Goal: Check status: Check status

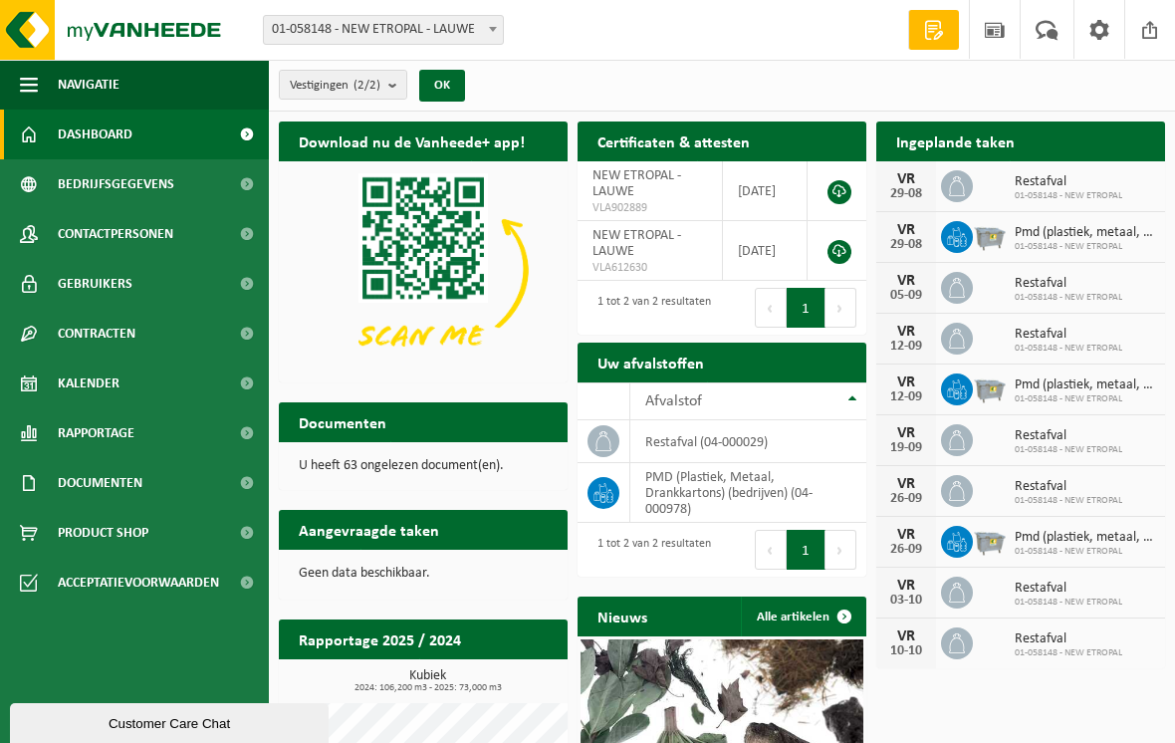
click at [85, 134] on span "Dashboard" at bounding box center [95, 135] width 75 height 50
click at [957, 175] on span at bounding box center [957, 186] width 32 height 32
click at [1079, 232] on span "Pmd (plastiek, metaal, drankkartons) (bedrijven)" at bounding box center [1085, 233] width 140 height 16
click at [74, 383] on span "Kalender" at bounding box center [89, 384] width 62 height 50
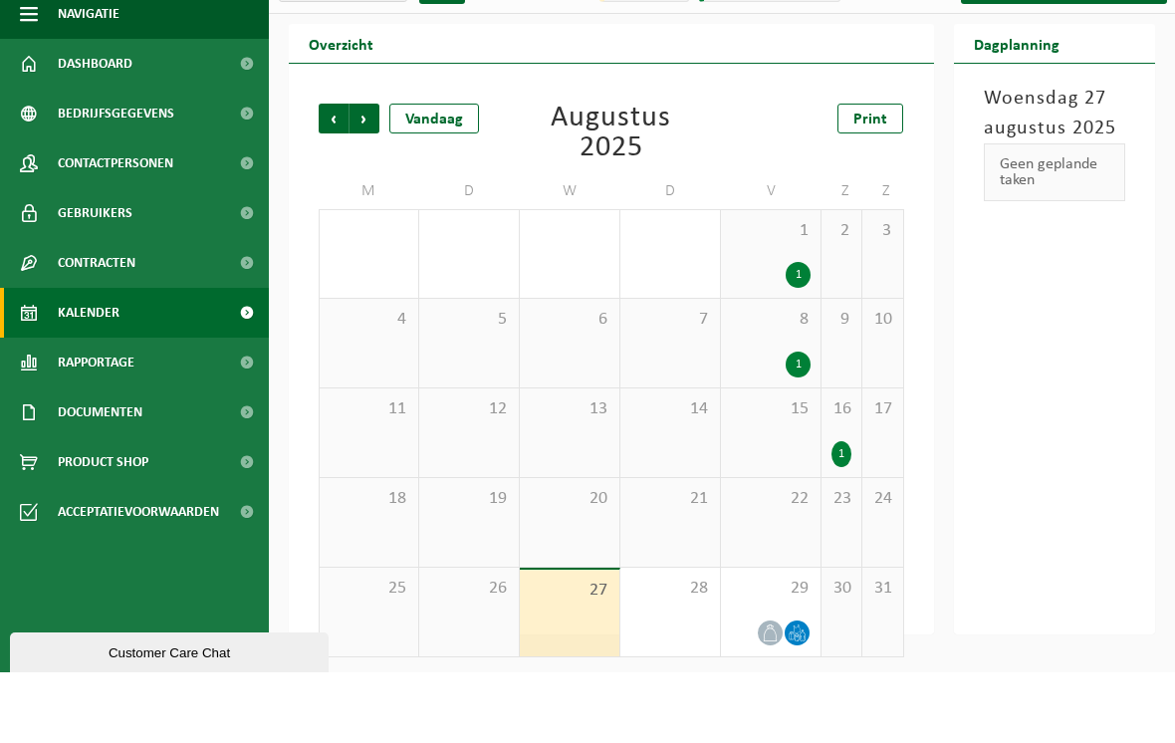
scroll to position [32, 0]
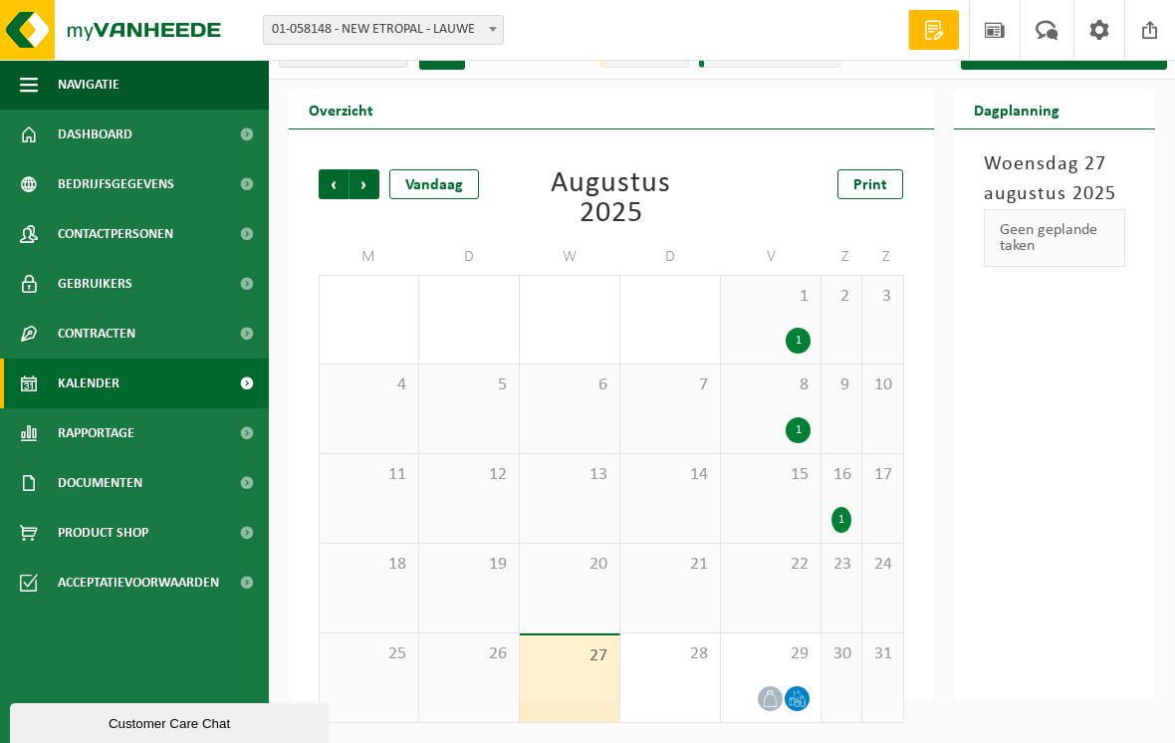
click at [371, 182] on span "Volgende" at bounding box center [365, 184] width 30 height 30
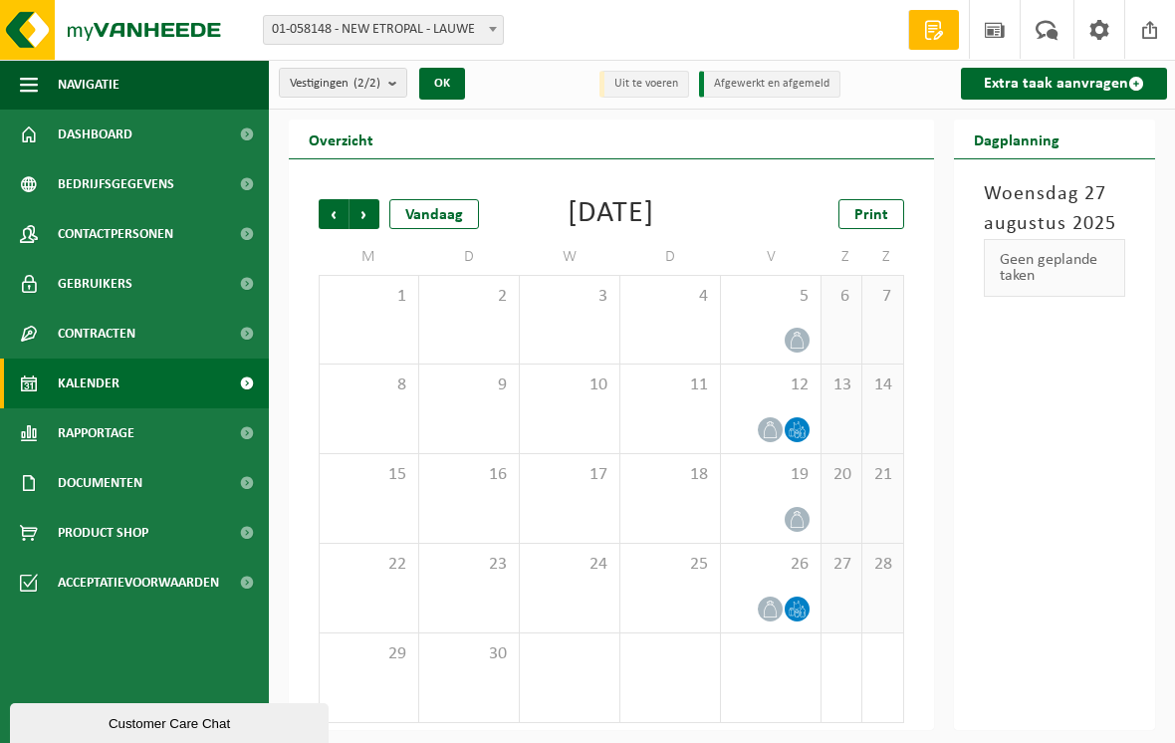
scroll to position [0, 0]
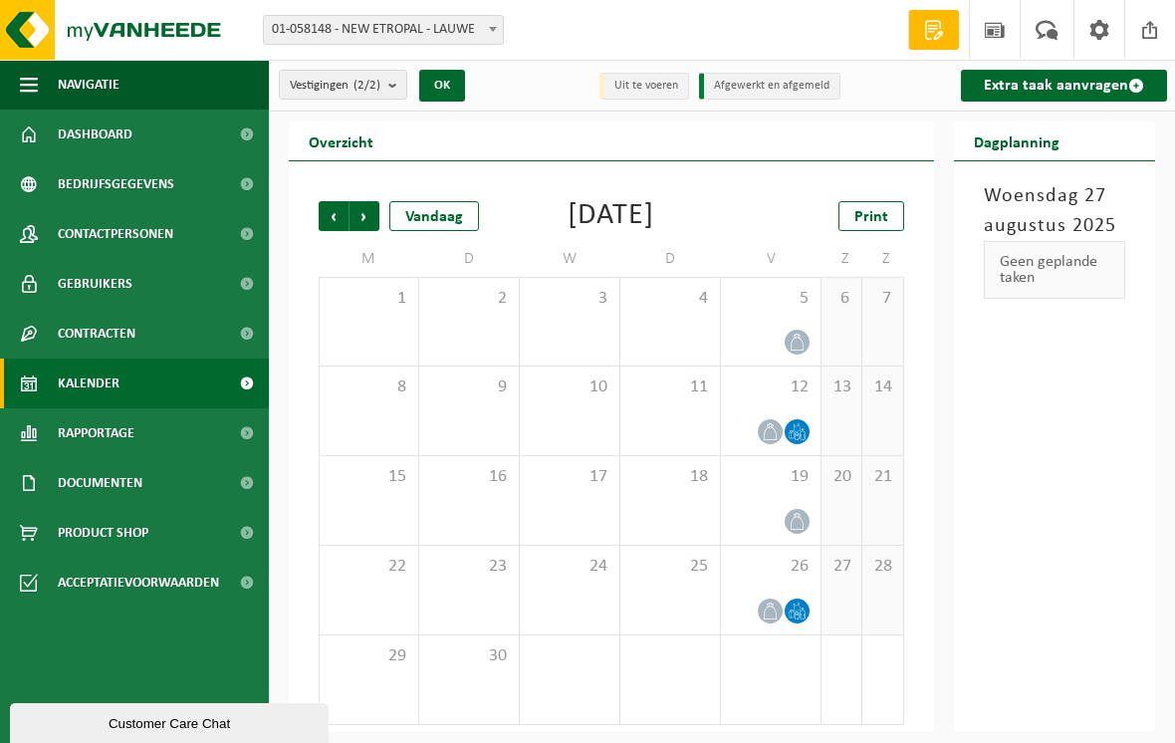
click at [339, 217] on span "Vorige" at bounding box center [334, 216] width 30 height 30
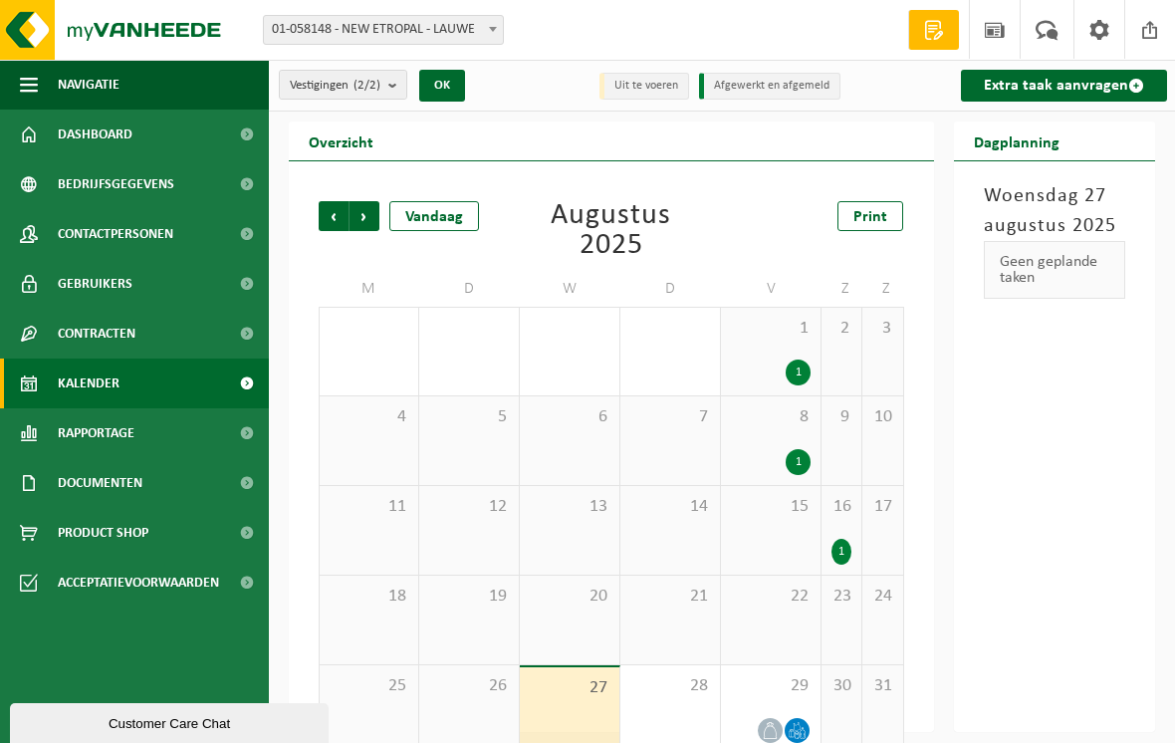
click at [339, 217] on span "Vorige" at bounding box center [334, 216] width 30 height 30
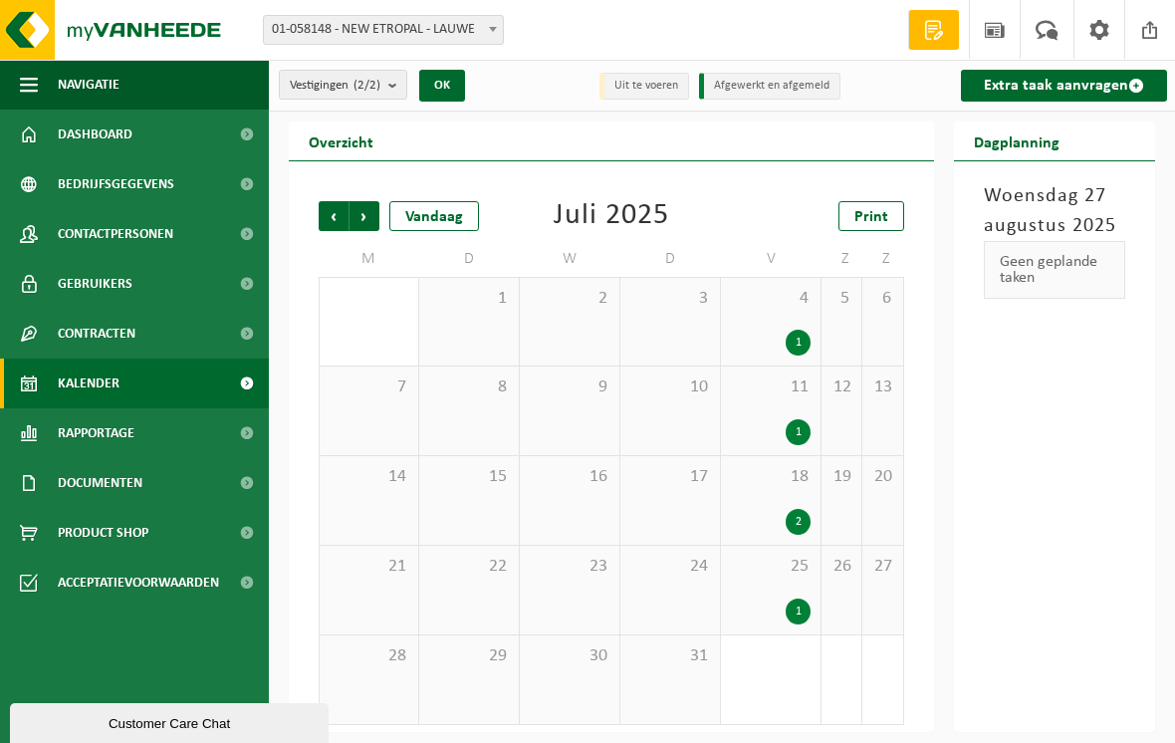
scroll to position [2, 0]
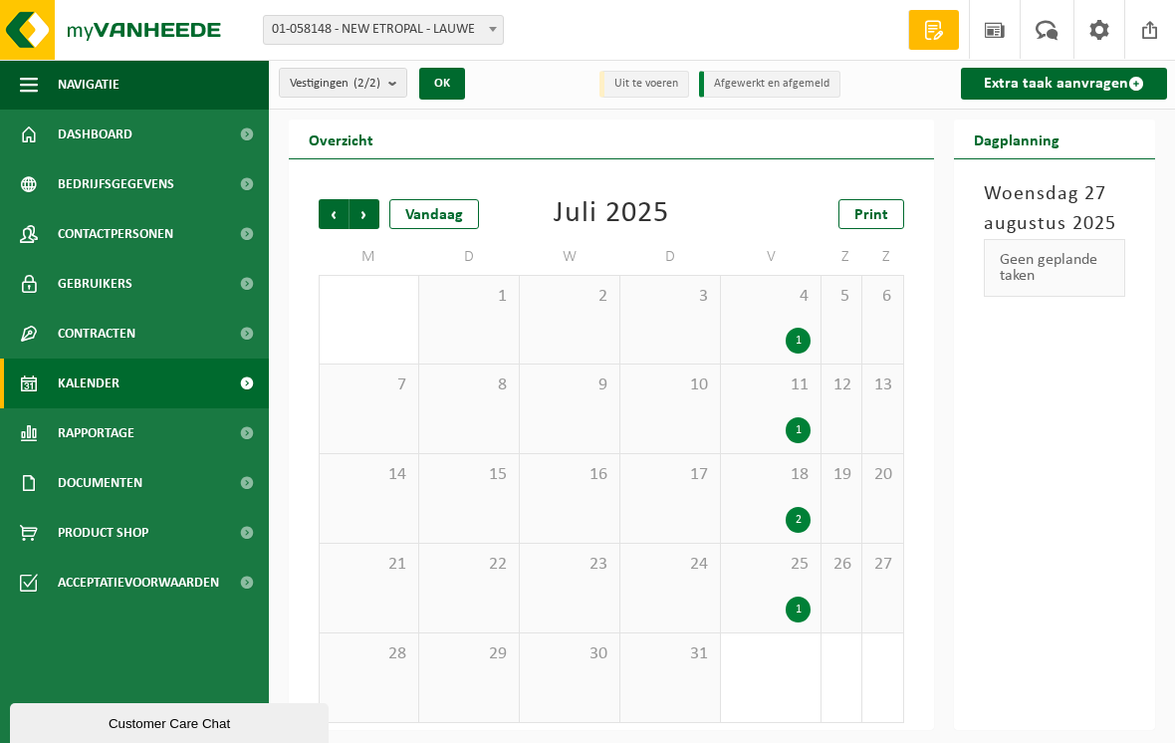
click at [371, 216] on span "Volgende" at bounding box center [365, 214] width 30 height 30
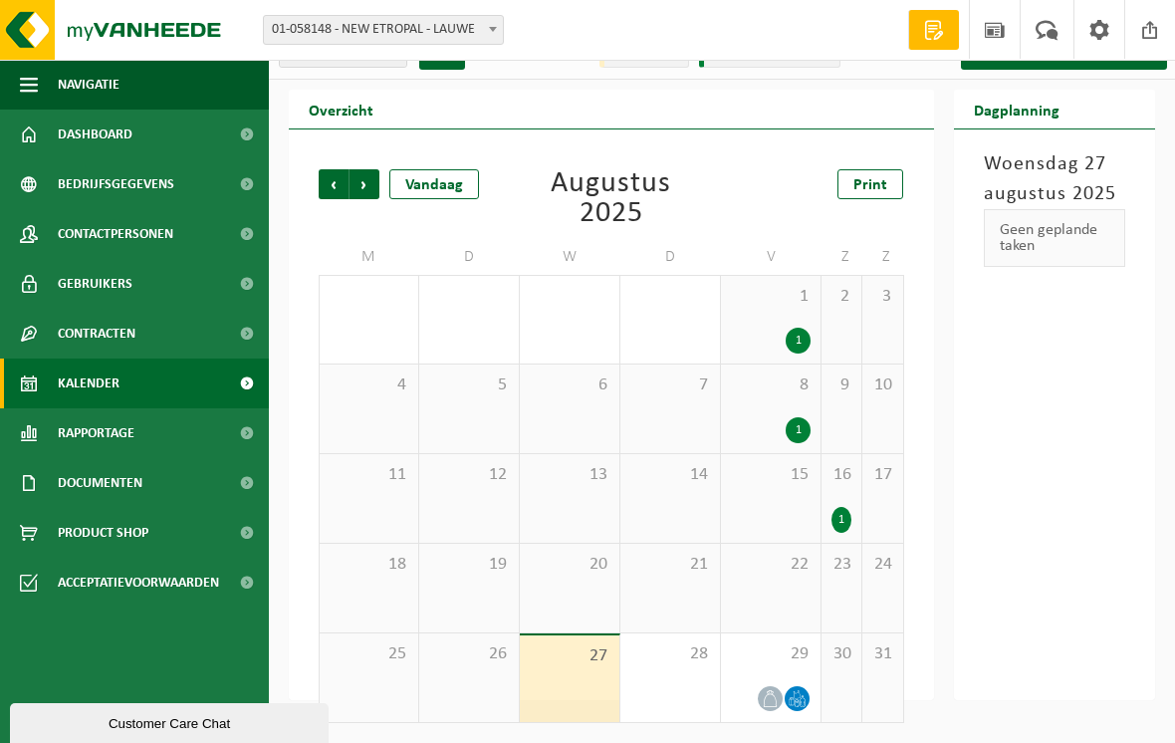
scroll to position [0, 0]
